Goal: Navigation & Orientation: Find specific page/section

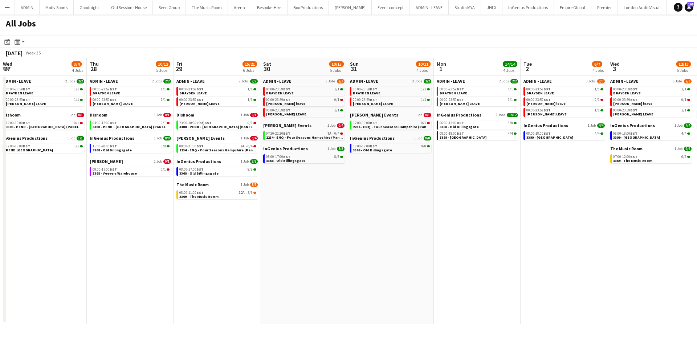
scroll to position [0, 336]
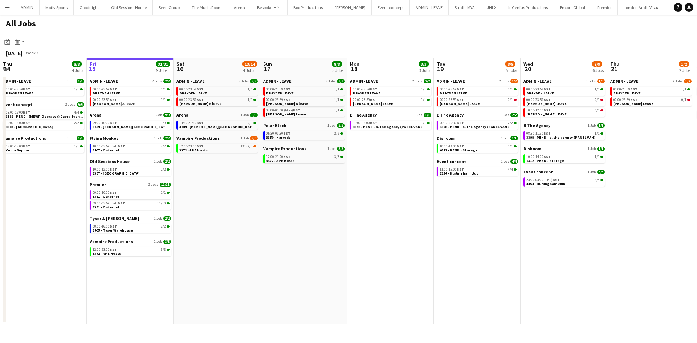
drag, startPoint x: 478, startPoint y: 263, endPoint x: 259, endPoint y: 282, distance: 219.1
click at [210, 282] on app-calendar-viewport "Tue 12 6/8 7 Jobs Wed 13 9/9 6 Jobs Thu 14 8/8 4 Jobs Fri 15 31/31 9 Jobs Sat 1…" at bounding box center [348, 191] width 697 height 266
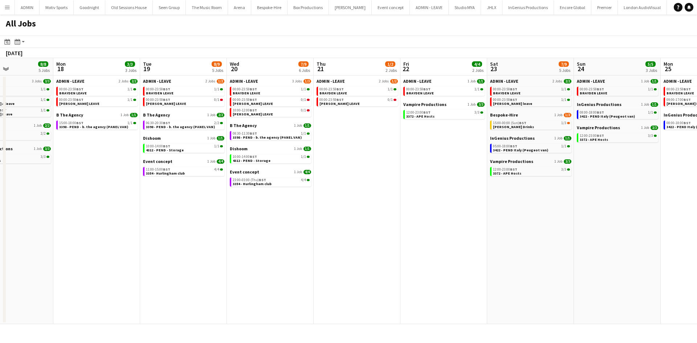
scroll to position [0, 200]
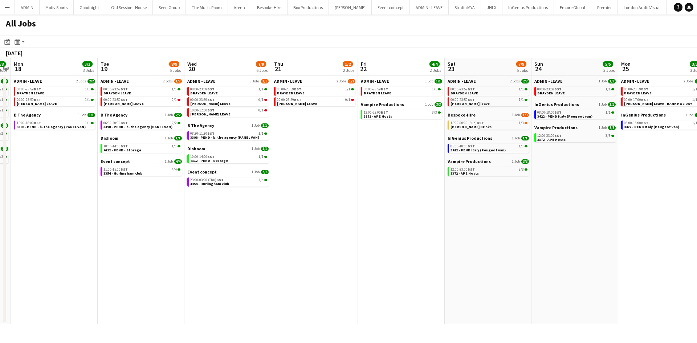
click at [331, 287] on app-all-jobs "All Jobs Date picker [DATE] [DATE] [DATE] M [DATE] T [DATE] W [DATE] T [DATE] F…" at bounding box center [348, 170] width 697 height 310
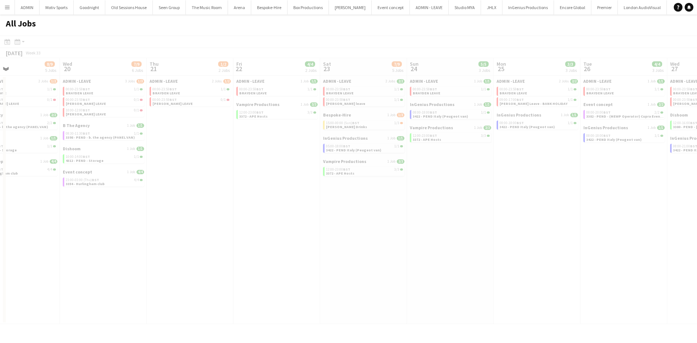
click at [146, 313] on div at bounding box center [348, 191] width 697 height 310
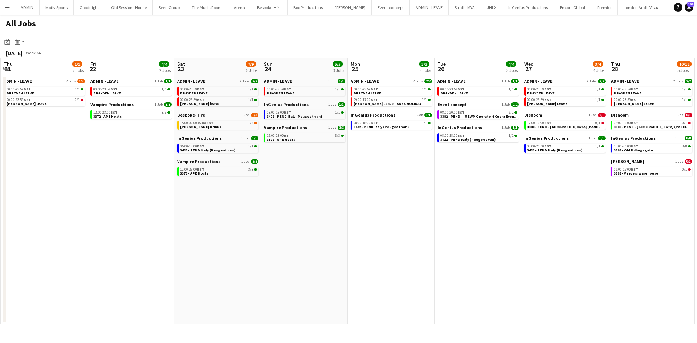
drag, startPoint x: 368, startPoint y: 271, endPoint x: 363, endPoint y: 273, distance: 5.5
click at [332, 273] on app-calendar-viewport "Sun 17 8/8 5 Jobs Mon 18 3/3 3 Jobs Tue 19 8/9 5 Jobs Wed 20 7/9 6 Jobs Thu 21 …" at bounding box center [348, 191] width 697 height 266
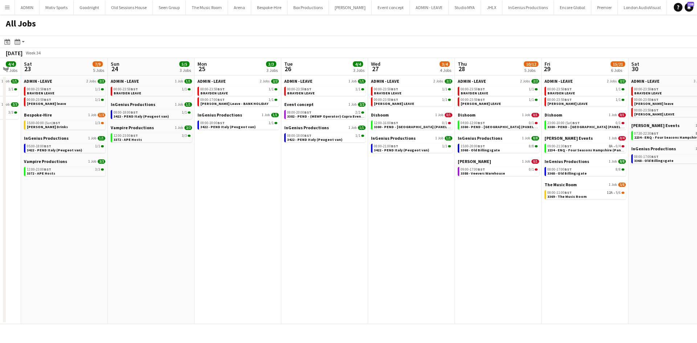
click at [215, 284] on app-all-jobs "All Jobs Date picker [DATE] [DATE] [DATE] M [DATE] T [DATE] W [DATE] T [DATE] F…" at bounding box center [348, 170] width 697 height 310
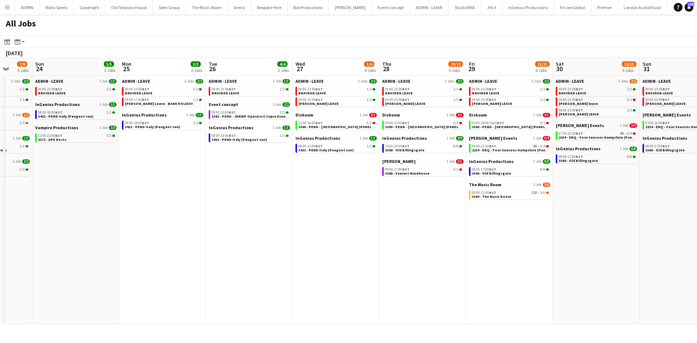
drag, startPoint x: 435, startPoint y: 268, endPoint x: 171, endPoint y: 274, distance: 264.1
click at [171, 274] on app-calendar-viewport "Thu 21 1/2 2 Jobs Fri 22 4/4 2 Jobs Sat 23 7/9 5 Jobs Sun 24 5/5 3 Jobs Mon 25 …" at bounding box center [348, 191] width 697 height 266
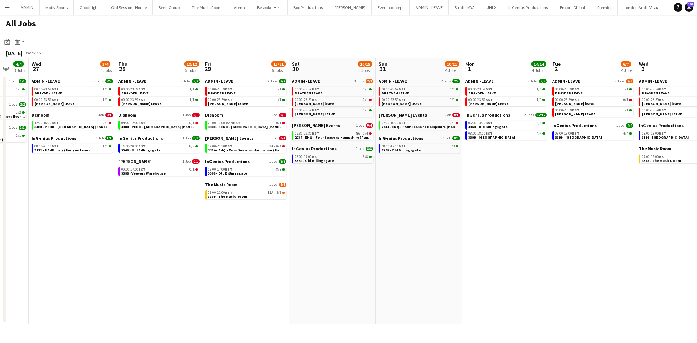
scroll to position [0, 214]
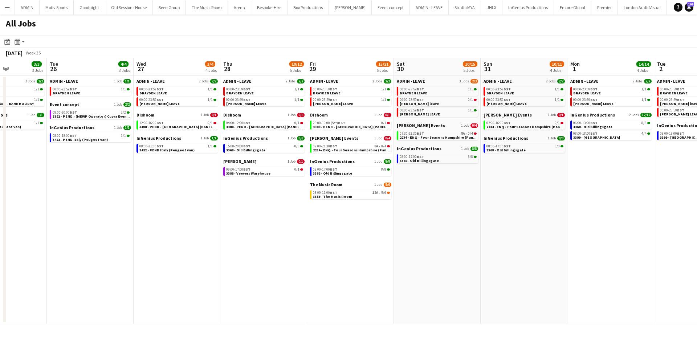
click at [365, 271] on app-all-jobs "All Jobs Date picker [DATE] [DATE] [DATE] M [DATE] T [DATE] W [DATE] T [DATE] F…" at bounding box center [348, 170] width 697 height 310
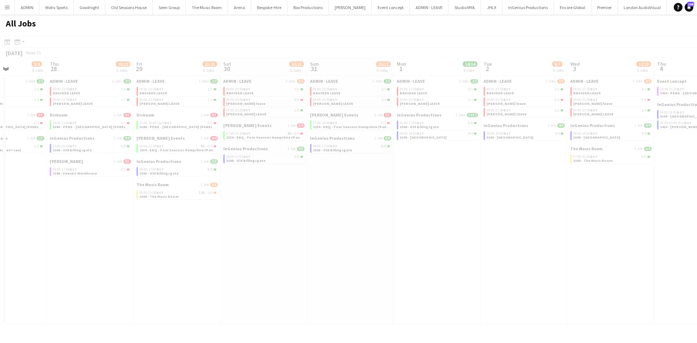
drag, startPoint x: 475, startPoint y: 271, endPoint x: 369, endPoint y: 280, distance: 106.4
click at [369, 280] on div at bounding box center [348, 191] width 697 height 310
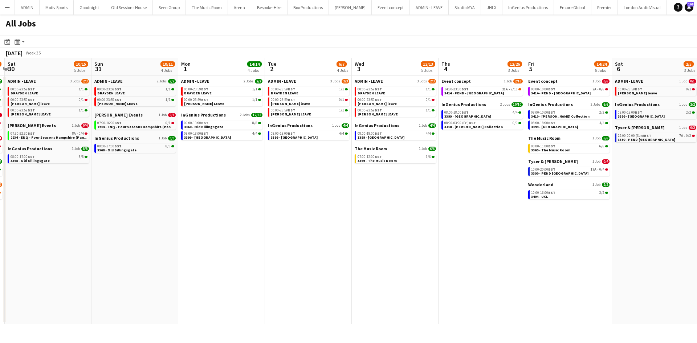
drag, startPoint x: 406, startPoint y: 264, endPoint x: 283, endPoint y: 271, distance: 123.3
click at [283, 271] on app-calendar-viewport "Wed 27 3/4 4 Jobs Thu 28 10/12 5 Jobs Fri 29 15/21 6 Jobs Sat 30 10/15 5 Jobs S…" at bounding box center [348, 191] width 697 height 266
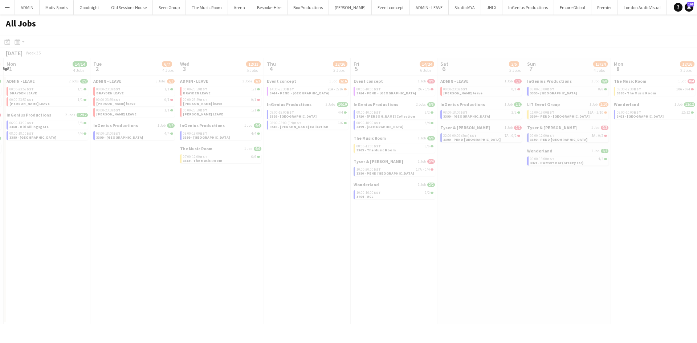
scroll to position [0, 201]
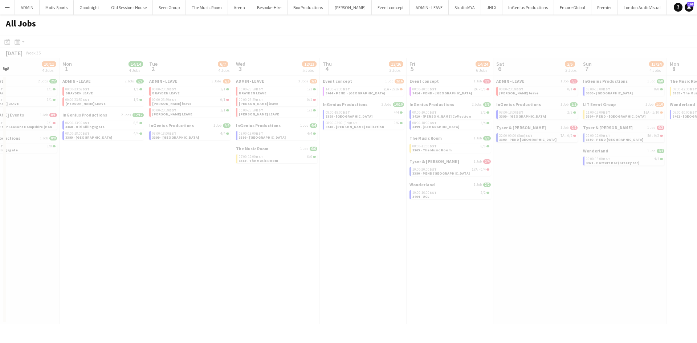
click at [324, 282] on app-all-jobs "All Jobs Date picker [DATE] [DATE] [DATE] M [DATE] T [DATE] W [DATE] T [DATE] F…" at bounding box center [348, 170] width 697 height 310
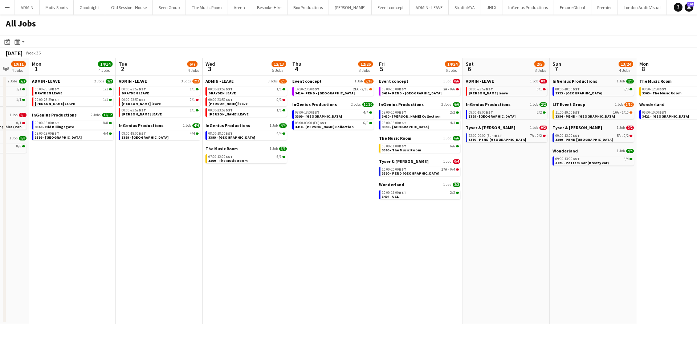
scroll to position [0, 263]
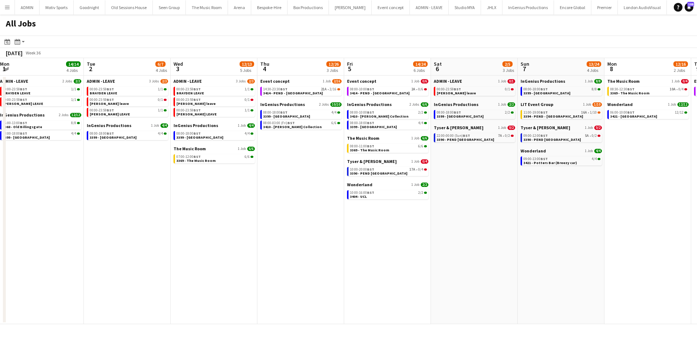
drag, startPoint x: 517, startPoint y: 265, endPoint x: 454, endPoint y: 273, distance: 63.0
click at [454, 273] on app-calendar-viewport "Fri 29 15/21 6 Jobs Sat 30 10/15 5 Jobs Sun 31 10/11 4 Jobs Mon 1 14/14 4 Jobs …" at bounding box center [348, 191] width 697 height 266
drag, startPoint x: 519, startPoint y: 267, endPoint x: 263, endPoint y: 284, distance: 256.7
click at [268, 284] on app-calendar-viewport "Fri 29 15/21 6 Jobs Sat 30 10/15 5 Jobs Sun 31 10/11 4 Jobs Mon 1 14/14 4 Jobs …" at bounding box center [348, 191] width 697 height 266
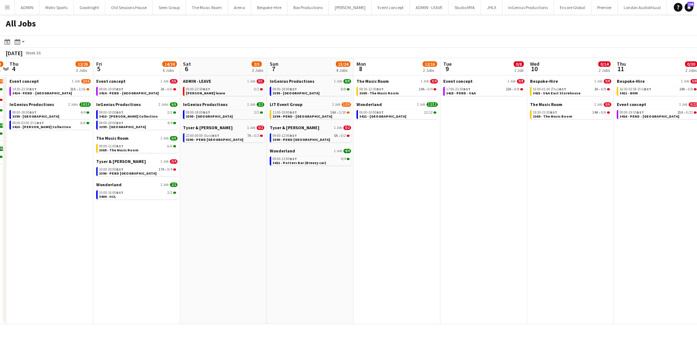
scroll to position [0, 222]
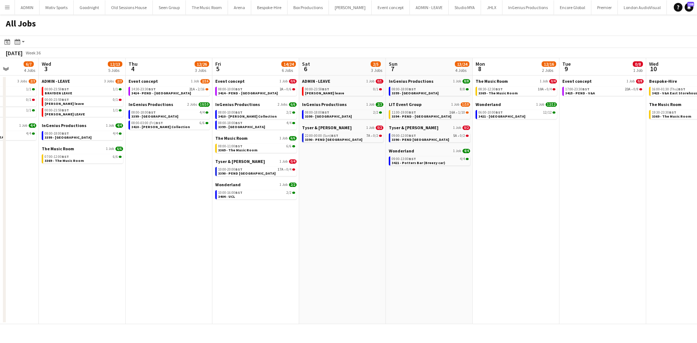
click at [409, 236] on app-all-jobs "All Jobs Date picker [DATE] [DATE] [DATE] M [DATE] T [DATE] W [DATE] T [DATE] F…" at bounding box center [348, 170] width 697 height 310
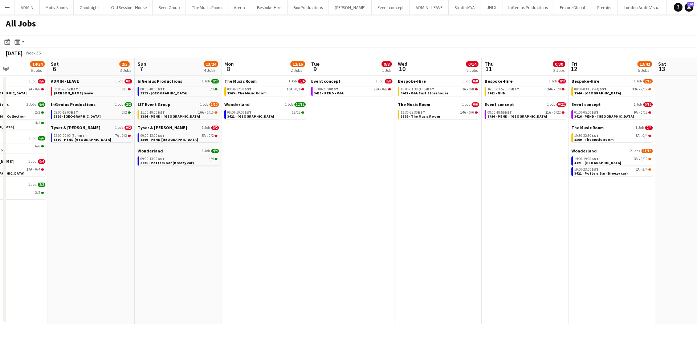
drag, startPoint x: 485, startPoint y: 235, endPoint x: 288, endPoint y: 248, distance: 197.6
click at [260, 248] on app-calendar-viewport "Tue 2 6/7 4 Jobs Wed 3 12/13 5 Jobs Thu 4 12/26 3 Jobs Fri 5 14/24 6 Jobs Sat 6…" at bounding box center [348, 191] width 697 height 266
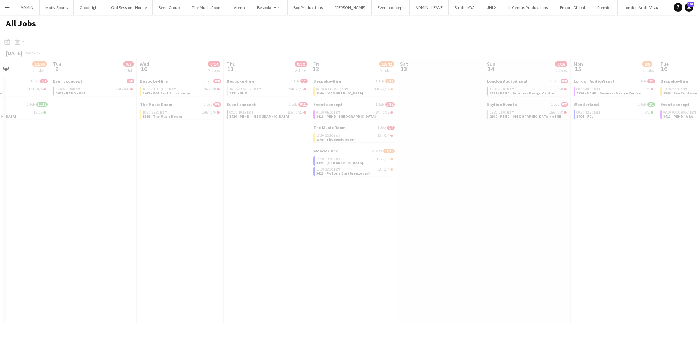
drag, startPoint x: 530, startPoint y: 237, endPoint x: 486, endPoint y: 242, distance: 44.6
click at [410, 252] on app-all-jobs "All Jobs Date picker [DATE] [DATE] [DATE] M [DATE] T [DATE] W [DATE] T [DATE] F…" at bounding box center [348, 170] width 697 height 310
drag, startPoint x: 591, startPoint y: 231, endPoint x: 432, endPoint y: 251, distance: 160.1
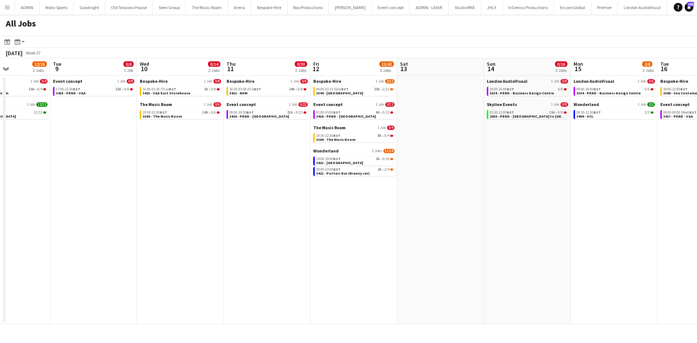
drag, startPoint x: 556, startPoint y: 238, endPoint x: 313, endPoint y: 249, distance: 243.2
click at [302, 249] on app-calendar-viewport "Sat 6 2/5 3 Jobs Sun 7 13/24 4 Jobs Mon 8 12/16 2 Jobs Tue 9 0/8 1 Job Wed 10 0…" at bounding box center [348, 191] width 697 height 266
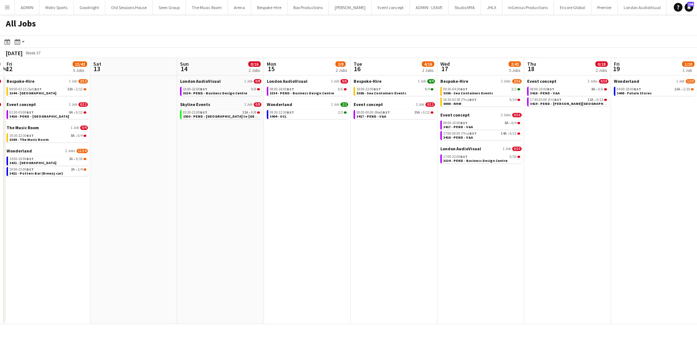
click at [483, 191] on app-all-jobs "All Jobs Date picker [DATE] [DATE] [DATE] M [DATE] T [DATE] W [DATE] T [DATE] F…" at bounding box center [348, 170] width 697 height 310
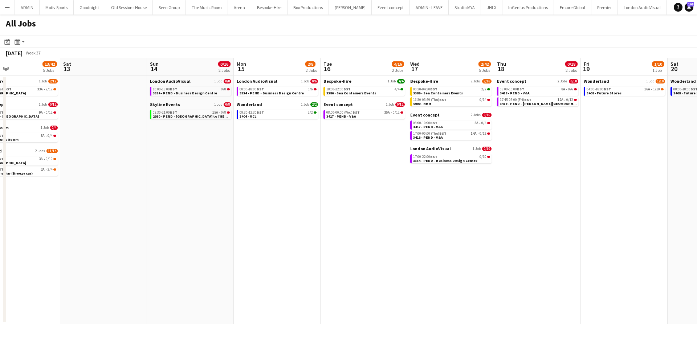
click at [401, 214] on app-calendar-viewport "Wed 10 0/14 2 Jobs Thu 11 0/30 2 Jobs Fri 12 13/42 5 Jobs Sat 13 Sun 14 0/16 2 …" at bounding box center [348, 191] width 697 height 266
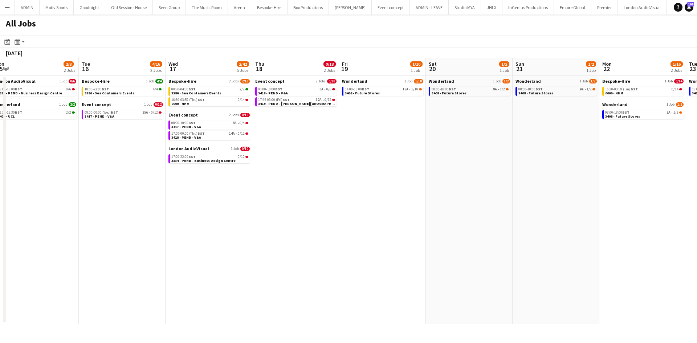
drag, startPoint x: 546, startPoint y: 192, endPoint x: 446, endPoint y: 206, distance: 100.6
click at [447, 206] on app-calendar-viewport "Fri 12 13/42 5 Jobs Sat 13 Sun 14 0/16 2 Jobs Mon 15 2/8 2 Jobs Tue 16 4/16 2 J…" at bounding box center [348, 191] width 697 height 266
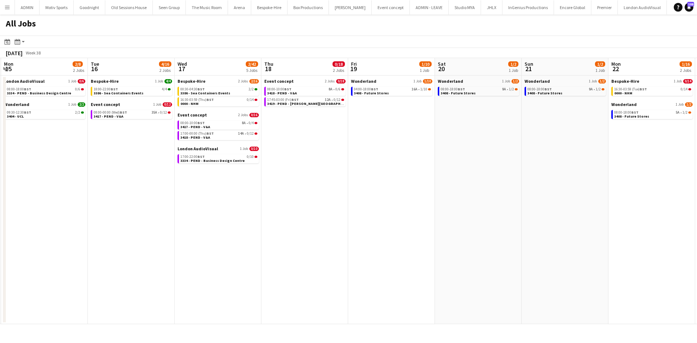
click at [346, 228] on app-all-jobs "All Jobs Date picker [DATE] [DATE] [DATE] M [DATE] T [DATE] W [DATE] T [DATE] F…" at bounding box center [348, 170] width 697 height 310
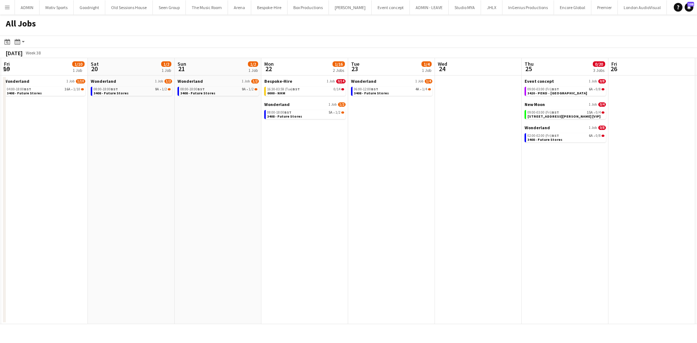
scroll to position [0, 199]
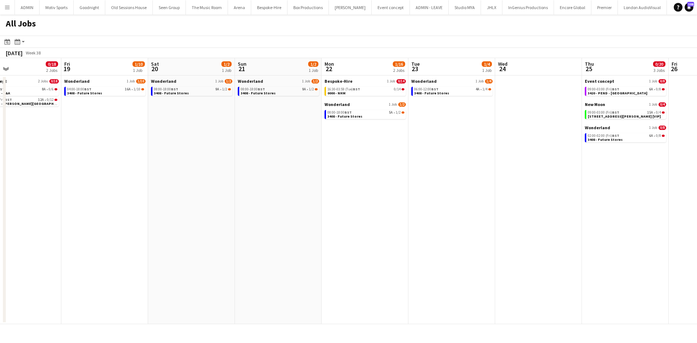
click at [178, 262] on app-all-jobs "All Jobs Date picker [DATE] [DATE] [DATE] M [DATE] T [DATE] W [DATE] T [DATE] F…" at bounding box center [348, 170] width 697 height 310
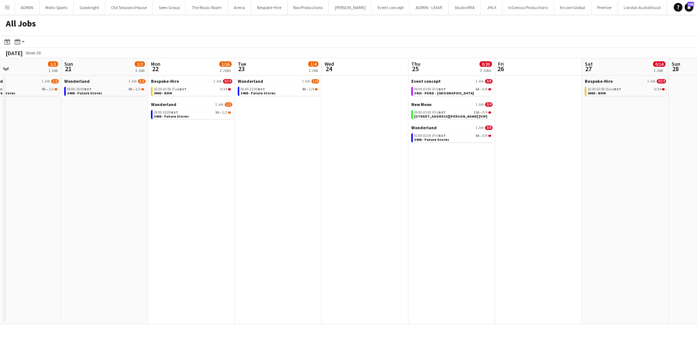
scroll to position [0, 300]
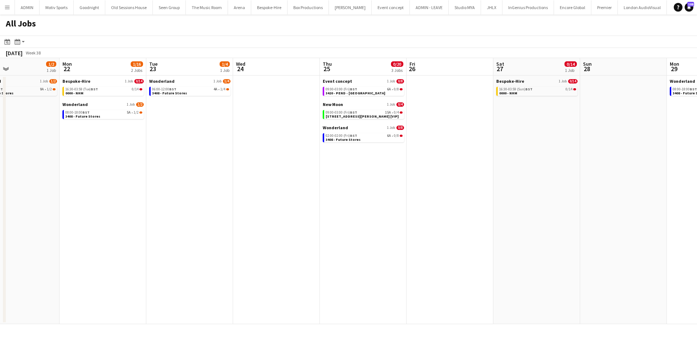
drag, startPoint x: 382, startPoint y: 238, endPoint x: 273, endPoint y: 251, distance: 109.1
click at [280, 250] on app-calendar-viewport "Thu 18 0/18 2 Jobs Fri 19 1/10 1 Job Sat 20 1/2 1 Job Sun 21 1/2 1 Job Mon 22 1…" at bounding box center [348, 191] width 697 height 266
